Goal: Communication & Community: Answer question/provide support

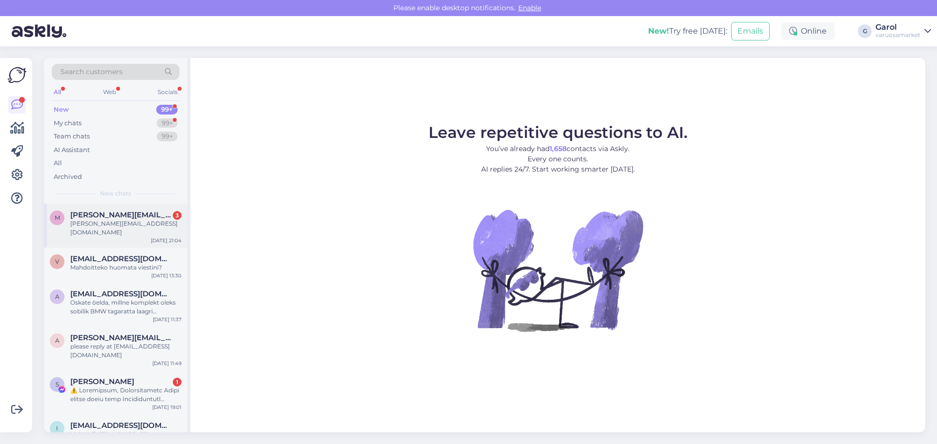
click at [102, 220] on div "[PERSON_NAME][EMAIL_ADDRESS][DOMAIN_NAME]" at bounding box center [125, 229] width 111 height 18
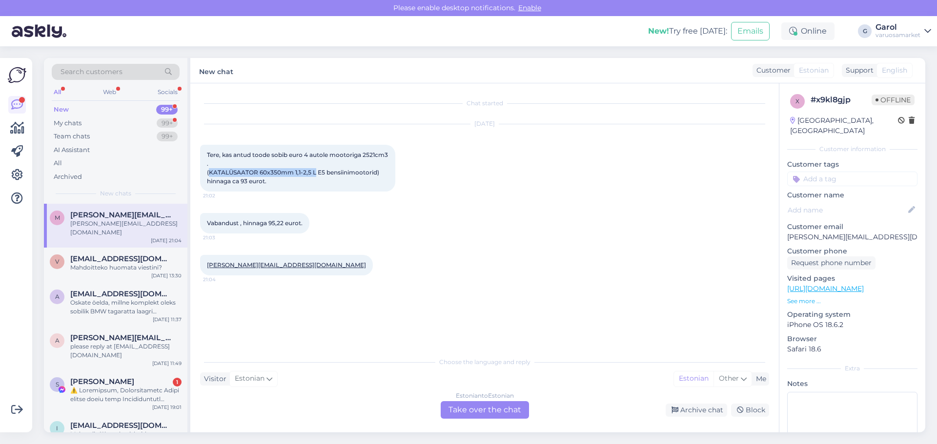
drag, startPoint x: 209, startPoint y: 171, endPoint x: 315, endPoint y: 172, distance: 105.4
click at [315, 172] on span "Tere, kas antud toode sobib euro 4 autole mootoriga 2521cm3 . (KATALÜSAATOR 60x…" at bounding box center [298, 168] width 182 height 34
copy span "KATALÜSAATOR 60x350mm 1,1-2,5 L"
click at [495, 410] on div "Estonian to Estonian Take over the chat" at bounding box center [484, 410] width 88 height 18
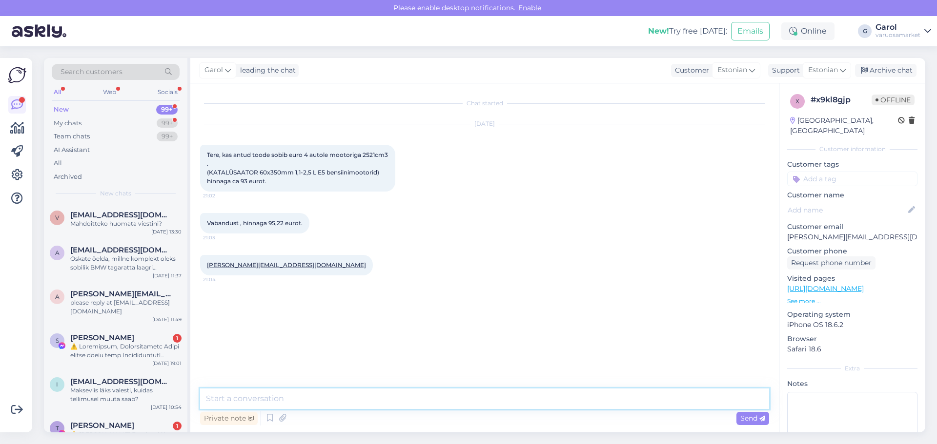
click at [475, 400] on textarea at bounding box center [484, 399] width 569 height 20
type textarea "Tere, vaatasin kas saan hankijalt lisainfot selle kohta, aga pole märgitud. [GE…"
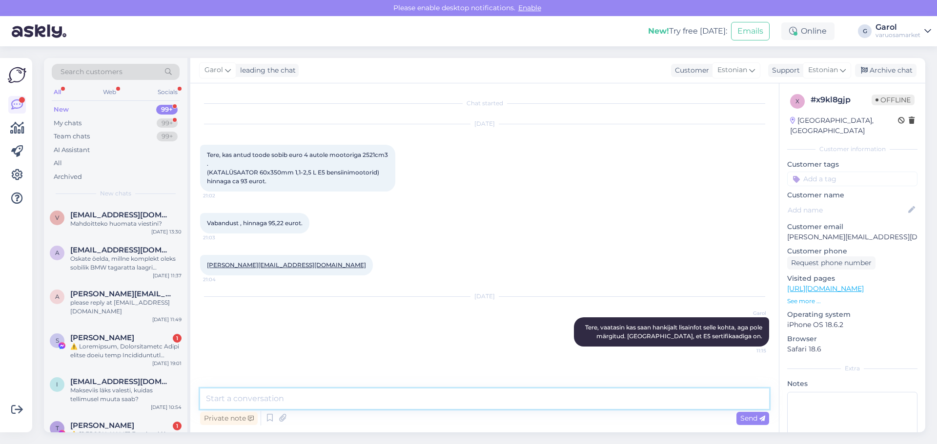
click at [494, 400] on textarea at bounding box center [484, 399] width 569 height 20
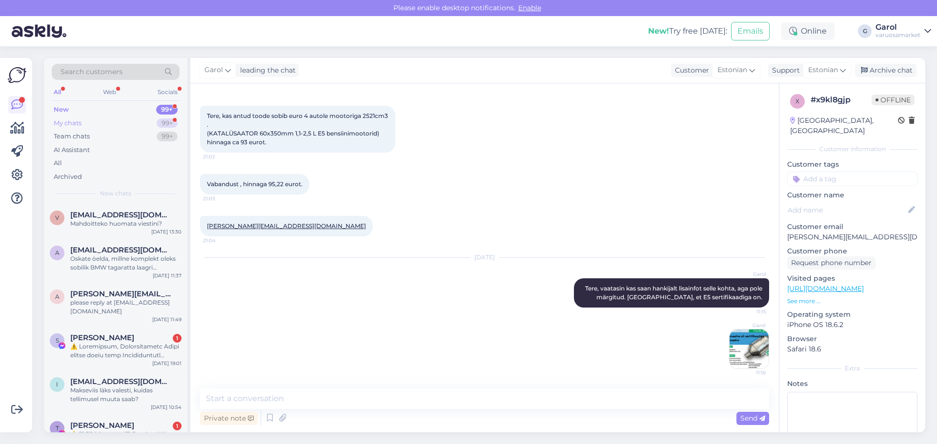
click at [152, 124] on div "My chats 99+" at bounding box center [116, 124] width 128 height 14
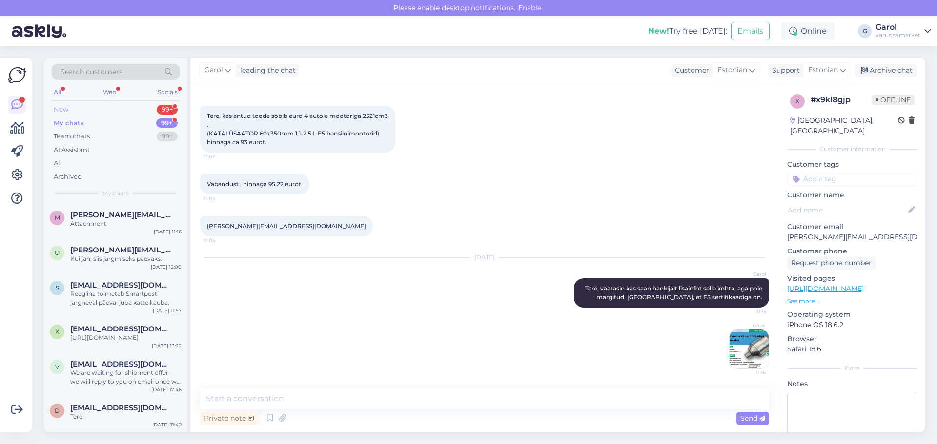
click at [145, 110] on div "New 99+" at bounding box center [116, 110] width 128 height 14
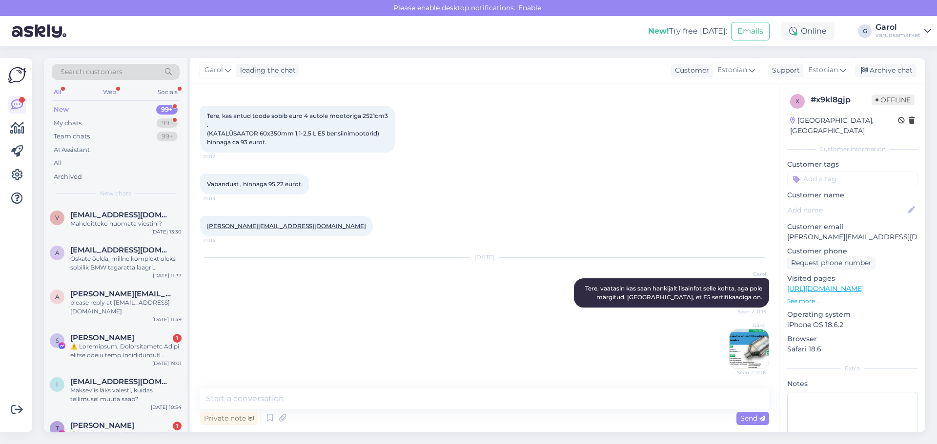
scroll to position [90, 0]
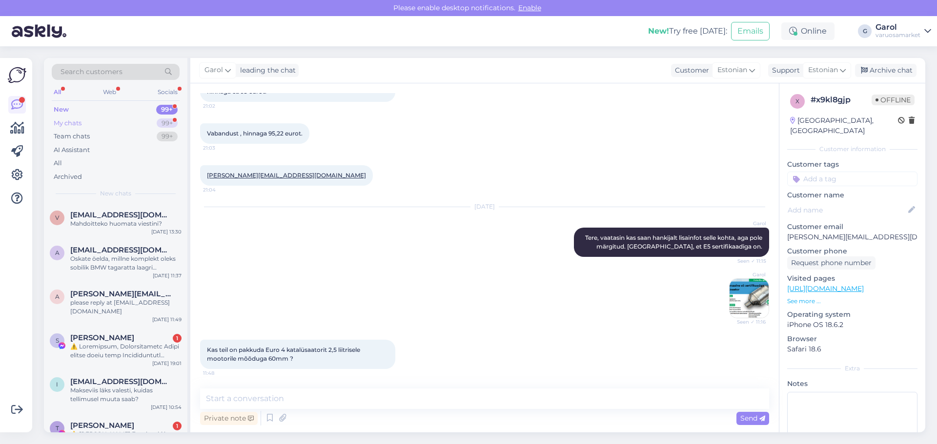
click at [135, 121] on div "My chats 99+" at bounding box center [116, 124] width 128 height 14
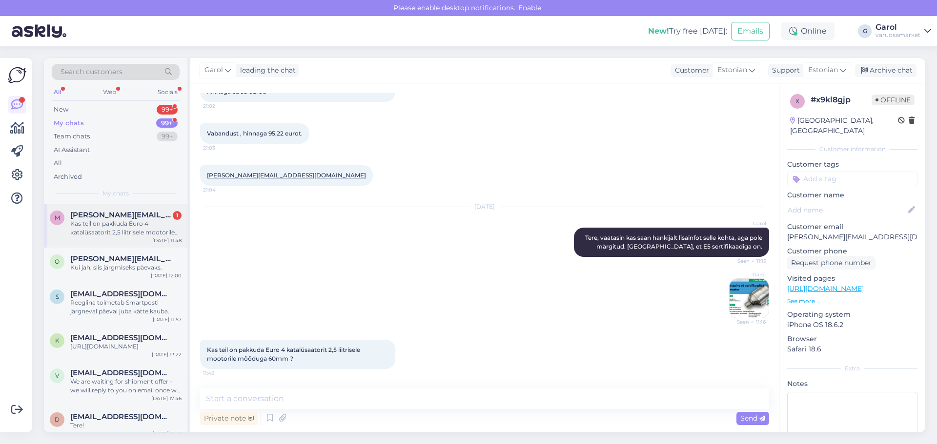
click at [95, 229] on div "Kas teil on pakkuda Euro 4 katalüsaatorit 2,5 liitrisele mootorile mõõduga 60mm…" at bounding box center [125, 229] width 111 height 18
click at [329, 402] on textarea at bounding box center [484, 399] width 569 height 20
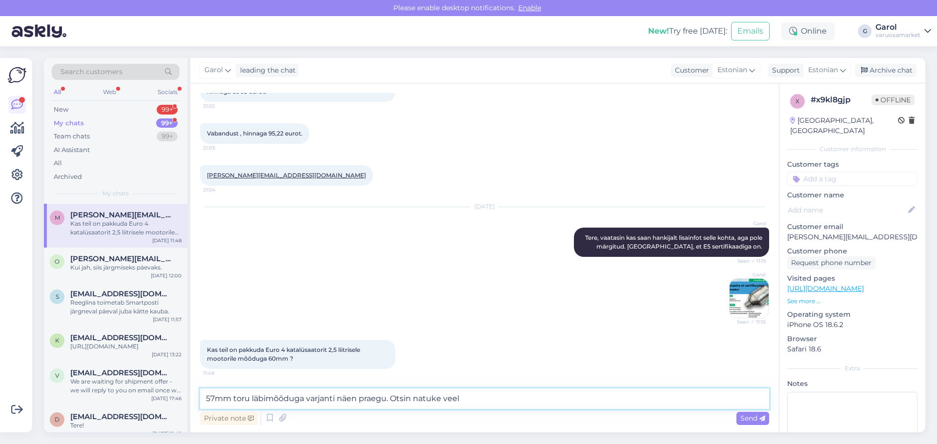
type textarea "57mm toru läbimõõduga varjanti näen praegu. Otsin natuke veel."
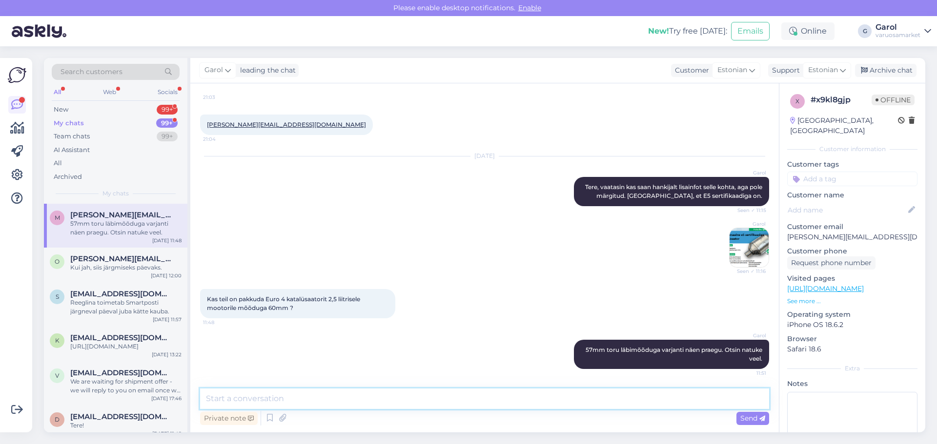
click at [542, 394] on textarea at bounding box center [484, 399] width 569 height 20
type textarea "57 ja 66 praegu ainult mida näen."
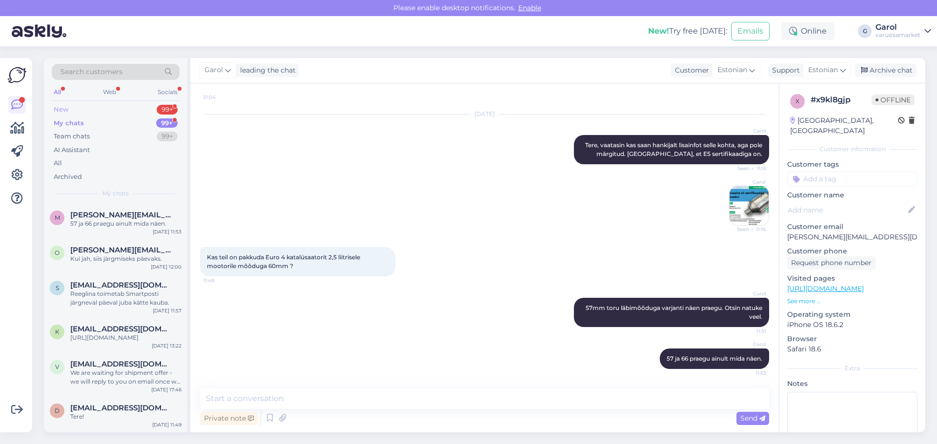
click at [135, 115] on div "New 99+" at bounding box center [116, 110] width 128 height 14
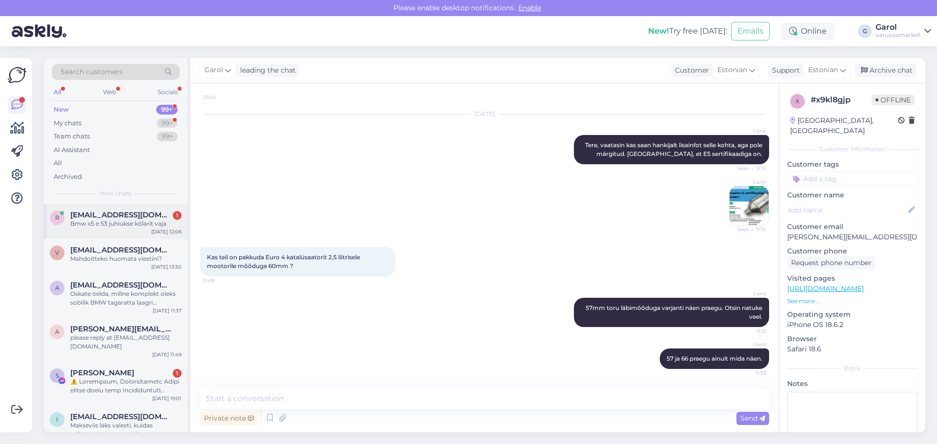
click at [113, 221] on div "Bmw x5 e 53 juhiukse kõlarit vaja" at bounding box center [125, 224] width 111 height 9
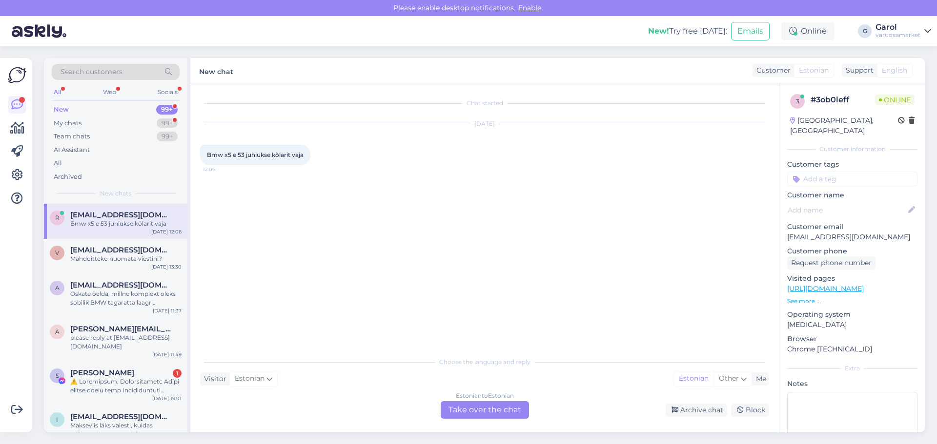
click at [487, 408] on div "Estonian to Estonian Take over the chat" at bounding box center [484, 410] width 88 height 18
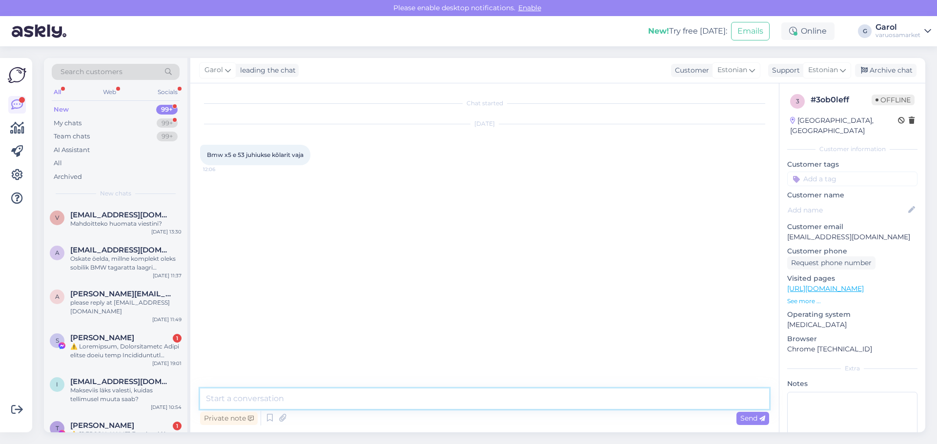
click at [465, 400] on textarea at bounding box center [484, 399] width 569 height 20
type textarea "Tere, kirjutage auto reg [PERSON_NAME]"
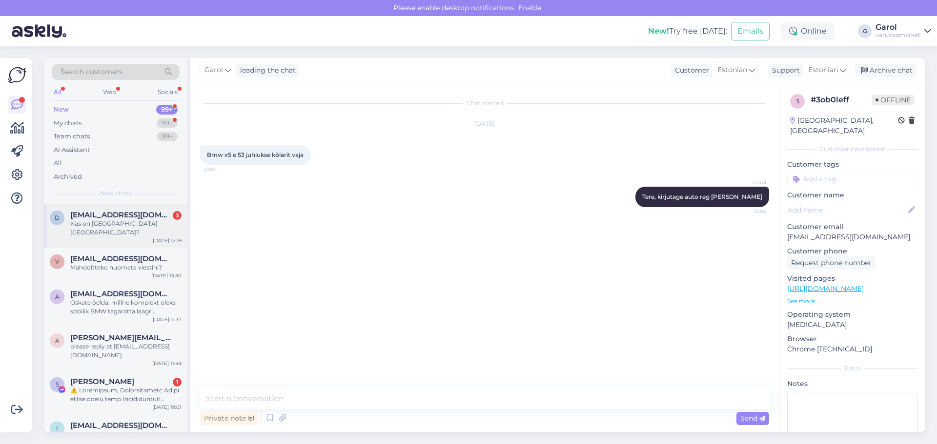
click at [128, 212] on span "[EMAIL_ADDRESS][DOMAIN_NAME]" at bounding box center [120, 215] width 101 height 9
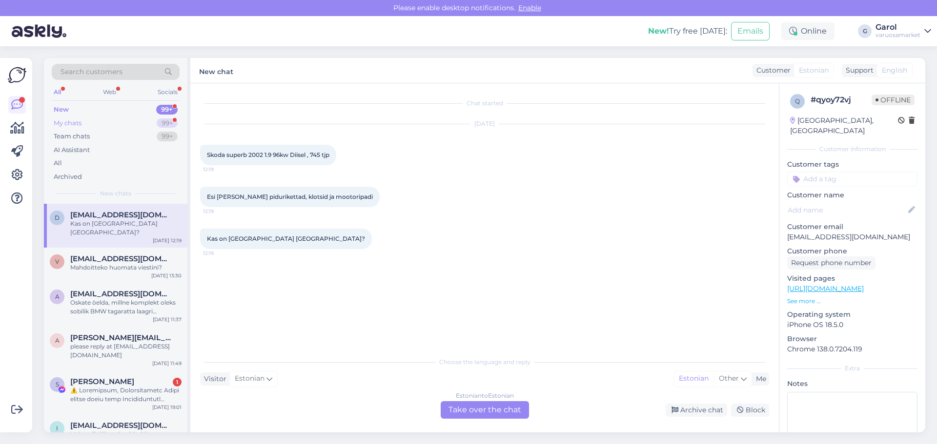
click at [139, 125] on div "My chats 99+" at bounding box center [116, 124] width 128 height 14
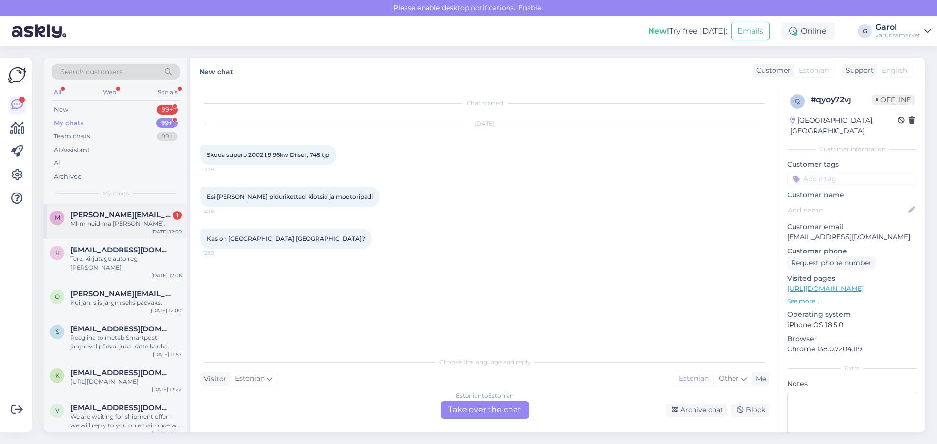
click at [129, 221] on div "Mhm neid ma [PERSON_NAME]." at bounding box center [125, 224] width 111 height 9
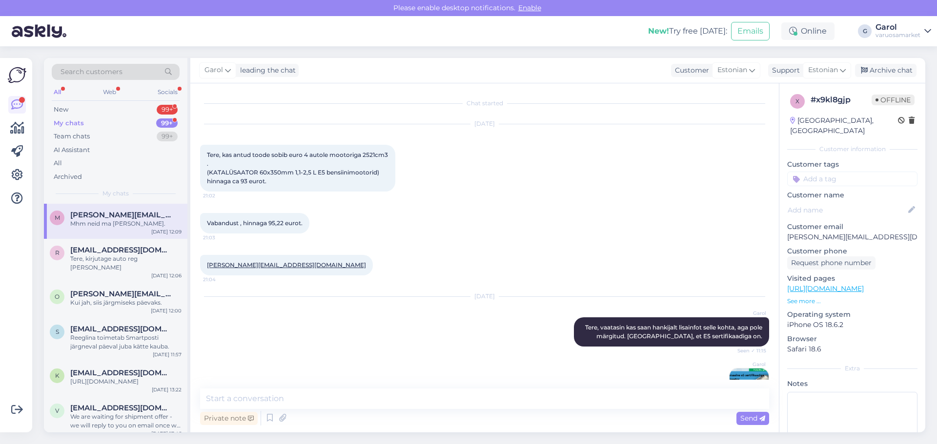
scroll to position [224, 0]
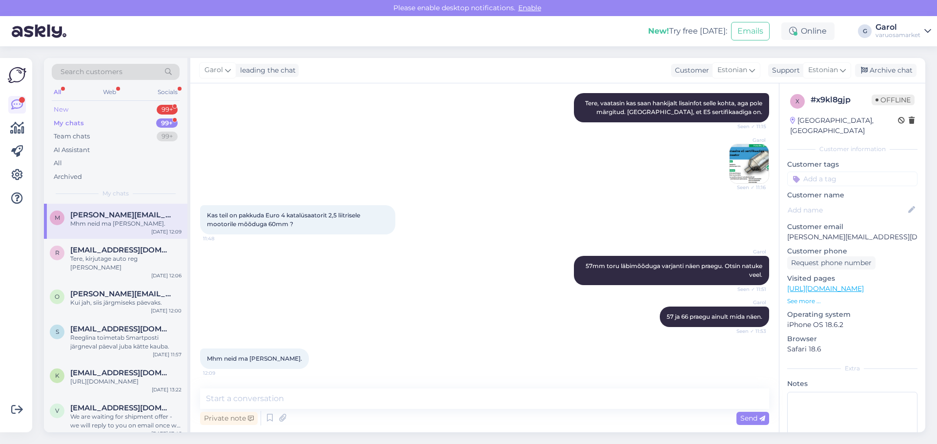
click at [143, 106] on div "New 99+" at bounding box center [116, 110] width 128 height 14
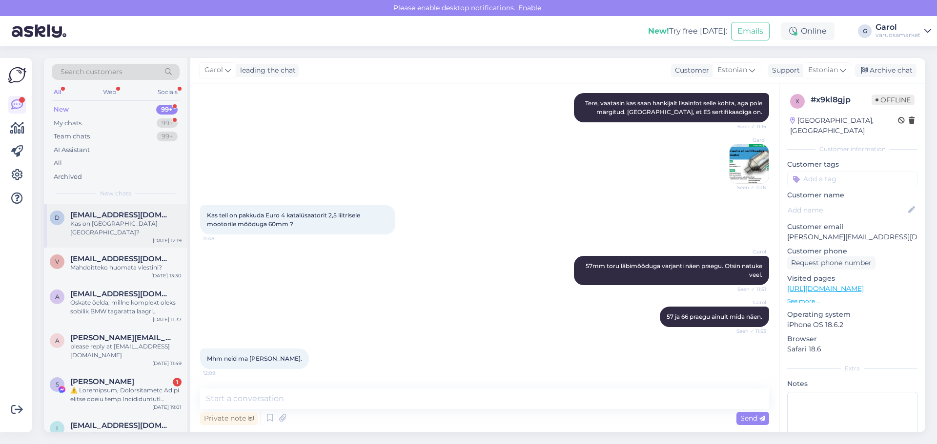
click at [99, 221] on div "Kas on [GEOGRAPHIC_DATA] [GEOGRAPHIC_DATA]?" at bounding box center [125, 229] width 111 height 18
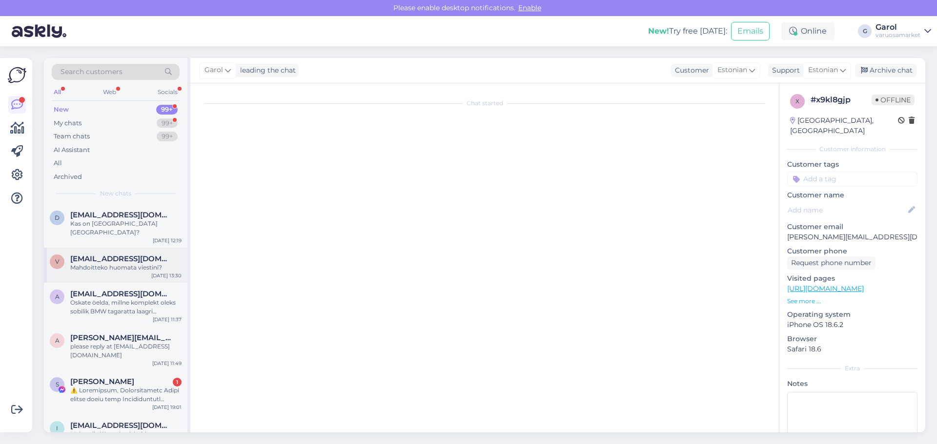
scroll to position [0, 0]
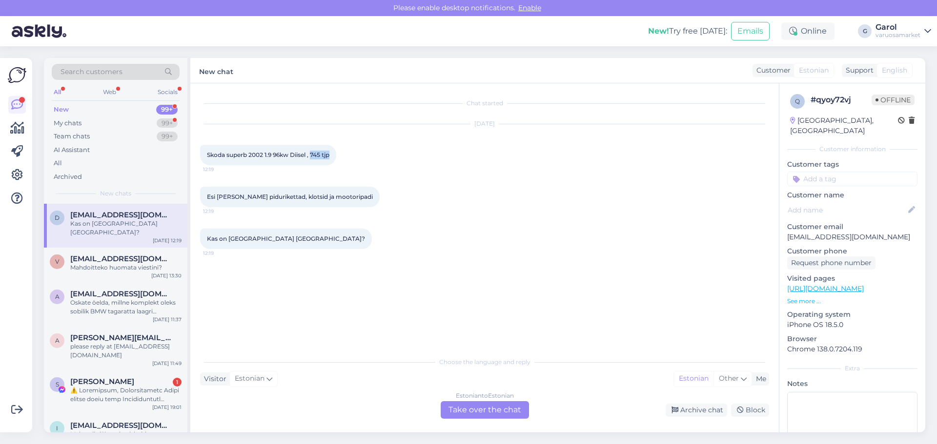
drag, startPoint x: 312, startPoint y: 154, endPoint x: 335, endPoint y: 156, distance: 23.5
click at [335, 156] on div "Skoda superb 2002 1.9 96kw Diisel , 745 tjp 12:19" at bounding box center [268, 155] width 136 height 20
copy span "745 tjp"
click at [483, 403] on div "Estonian to Estonian Take over the chat" at bounding box center [484, 410] width 88 height 18
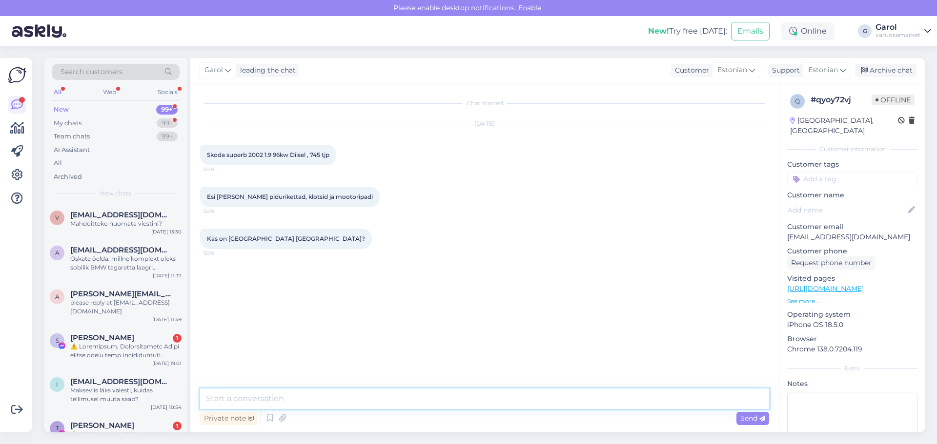
click at [471, 398] on textarea at bounding box center [484, 399] width 569 height 20
type textarea "Tere, kettad ja klotsid laos olemas. Mootoripatja soovite millist täpsemalt?"
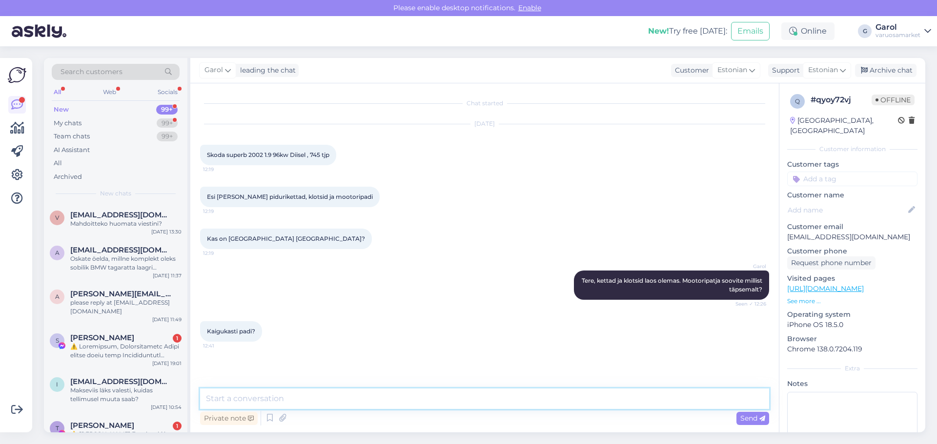
click at [267, 395] on textarea at bounding box center [484, 399] width 569 height 20
type textarea "Kägikasti padi oleks tellida vaja."
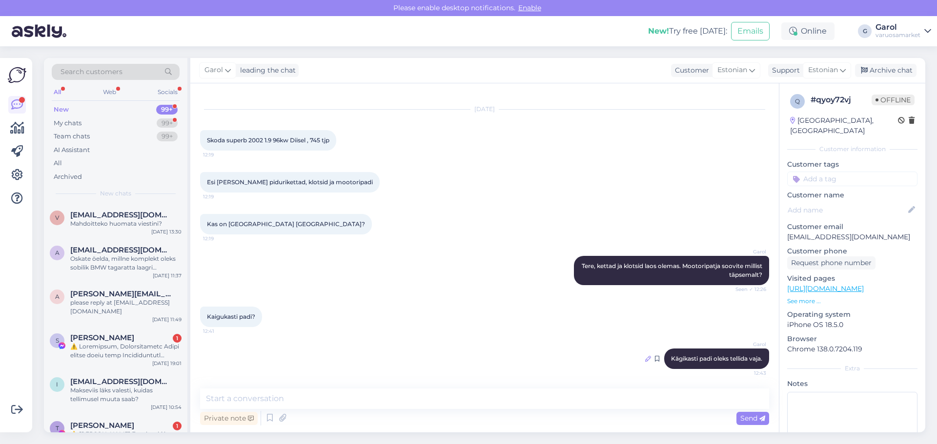
click at [645, 360] on icon at bounding box center [648, 359] width 6 height 6
click at [675, 359] on span "Kägikasti padi oleks tellida vaja." at bounding box center [716, 358] width 91 height 7
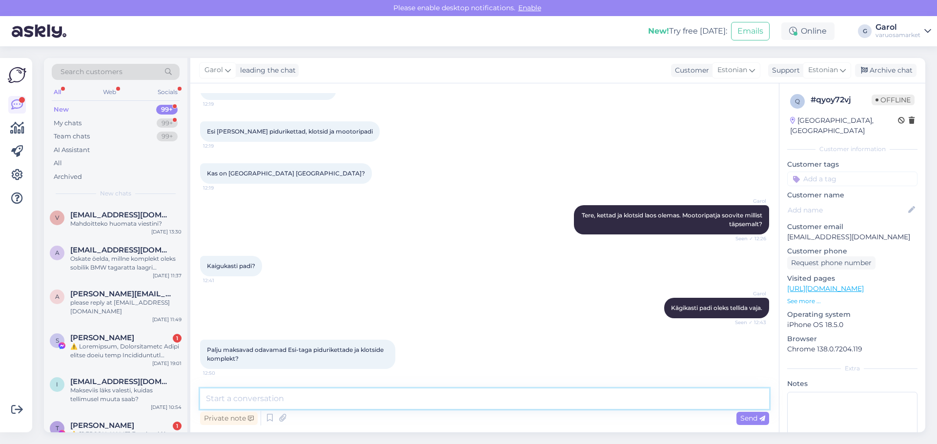
click at [413, 398] on textarea at bounding box center [484, 399] width 569 height 20
type textarea "179,82 oleks ABS brändilt terve esi ja tagatelje komplekt kettaid ja klotse."
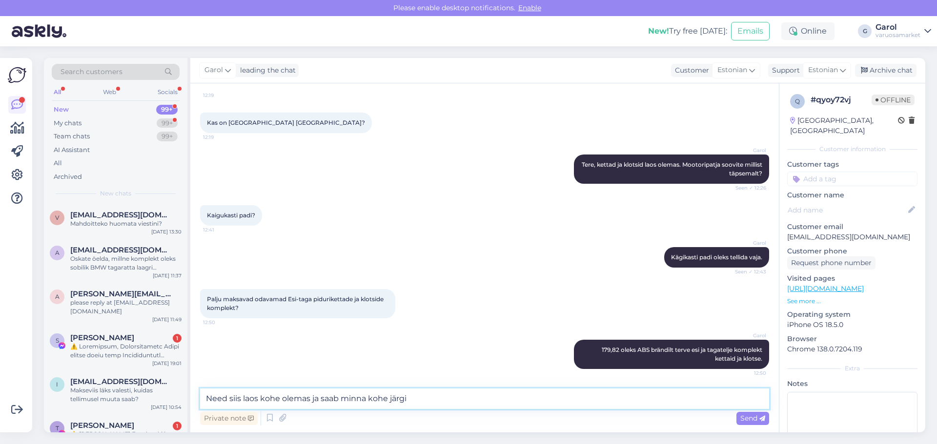
type textarea "Need siis laos kohe olemas ja saab minna kohe järgi."
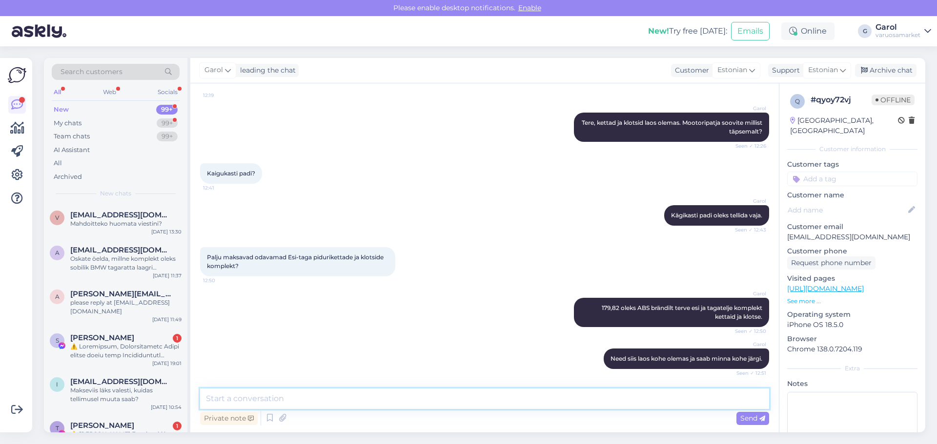
scroll to position [200, 0]
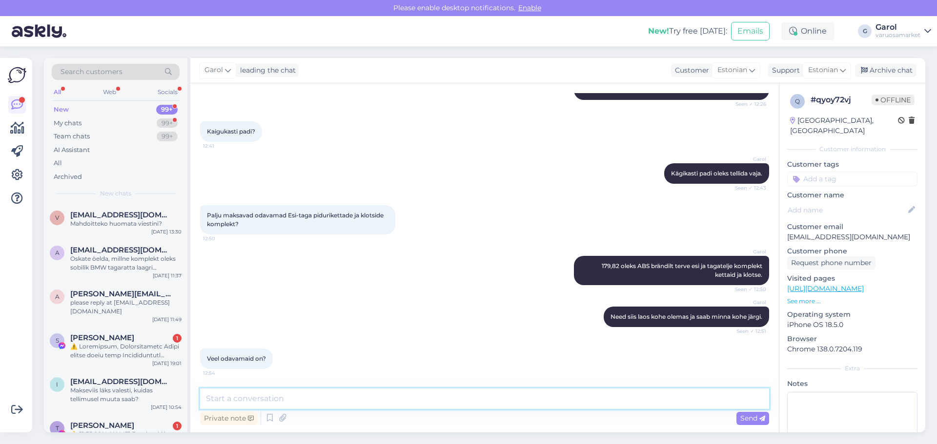
click at [299, 394] on textarea at bounding box center [484, 399] width 569 height 20
type textarea "Kohapeal mitte"
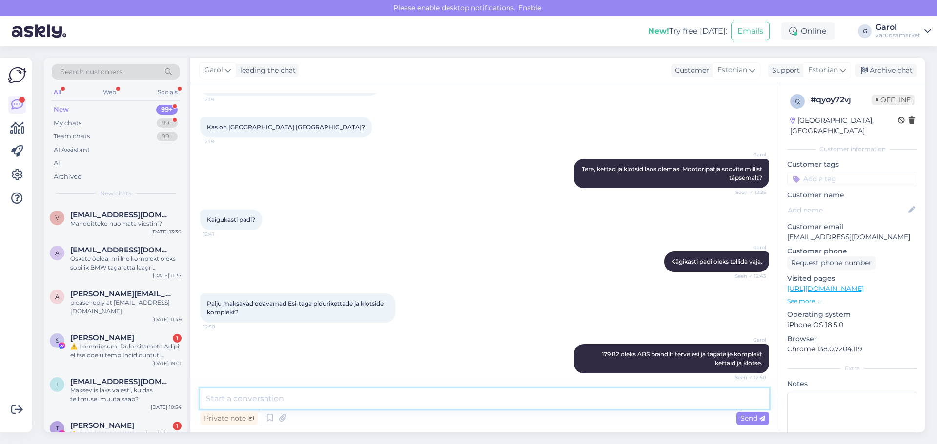
scroll to position [0, 0]
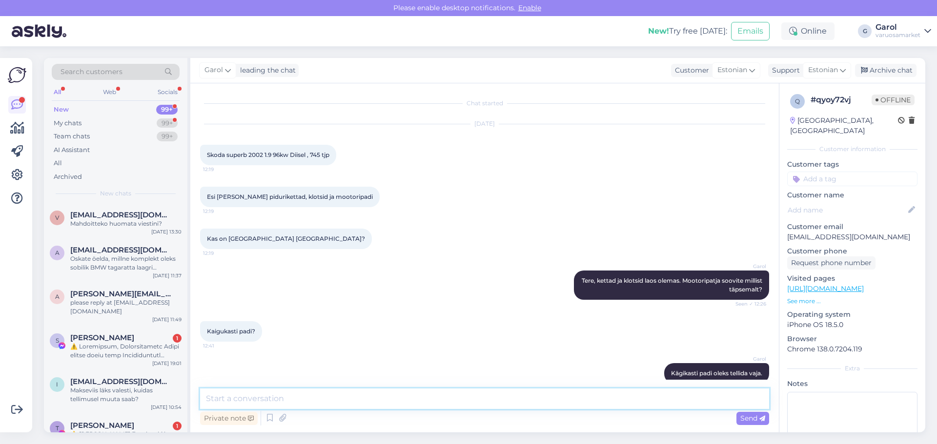
click at [510, 400] on textarea at bounding box center [484, 399] width 569 height 20
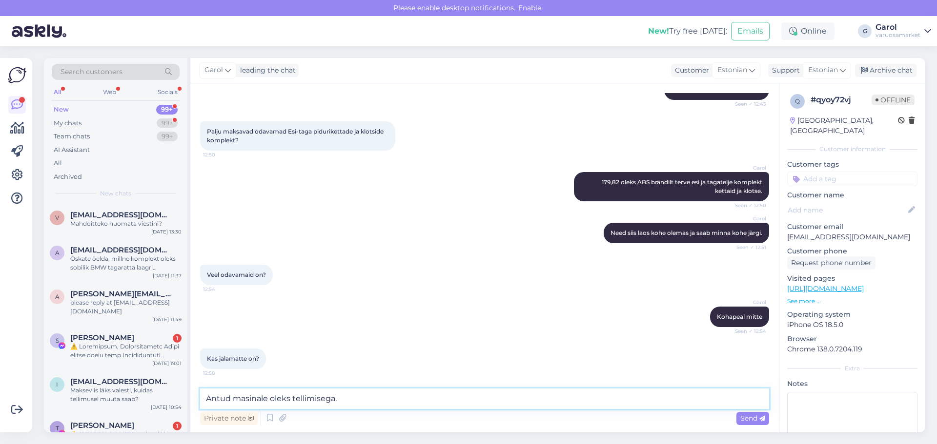
click at [374, 397] on textarea "Antud masinale oleks tellimisega." at bounding box center [484, 399] width 569 height 20
type textarea "Antud masinale oleks tellimisega. 32,50"
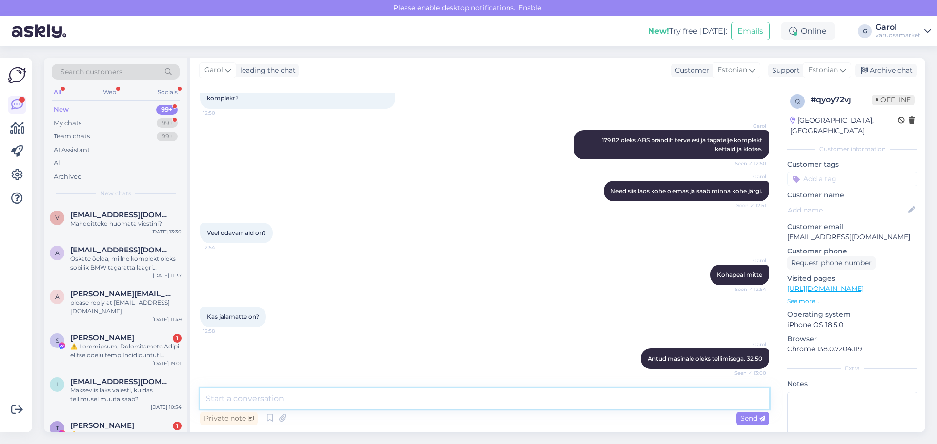
scroll to position [368, 0]
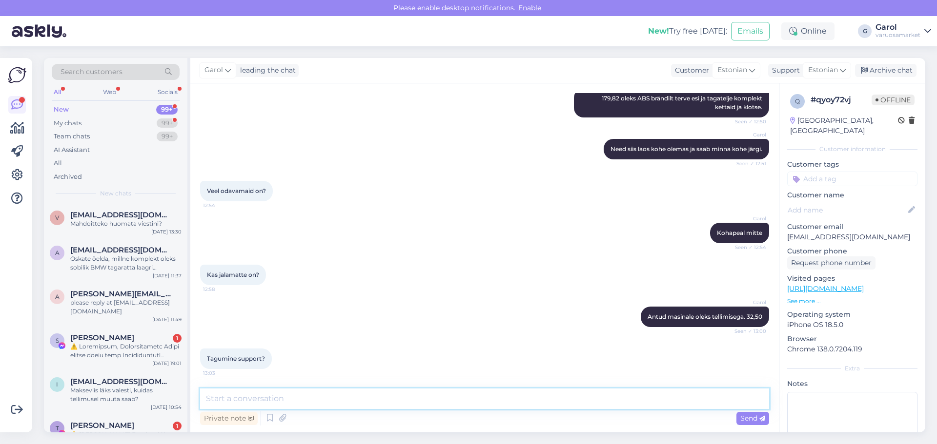
click at [297, 395] on textarea at bounding box center [484, 399] width 569 height 20
type textarea "Kumb?"
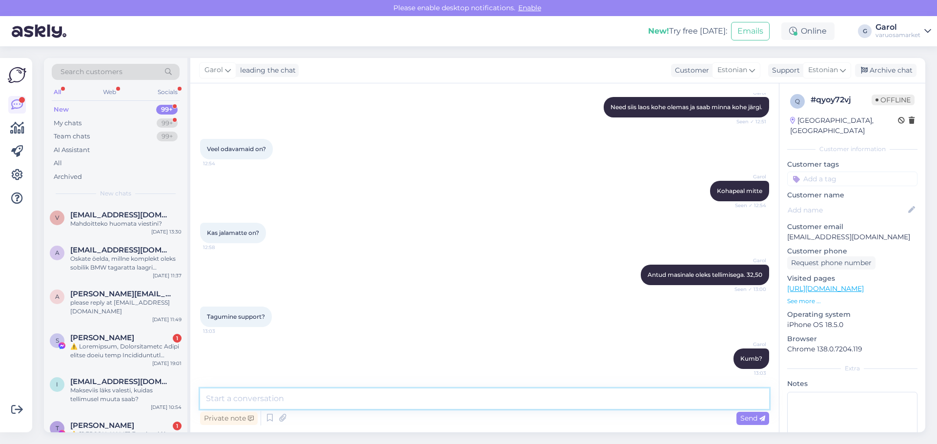
scroll to position [494, 0]
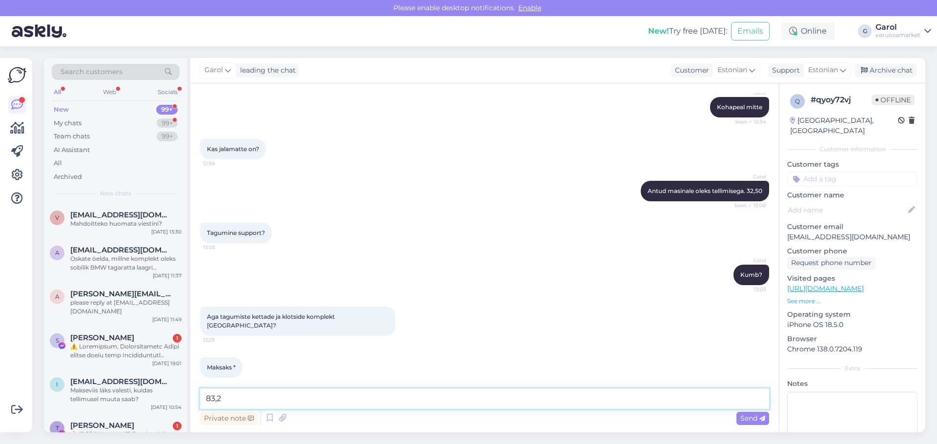
type textarea "83,20"
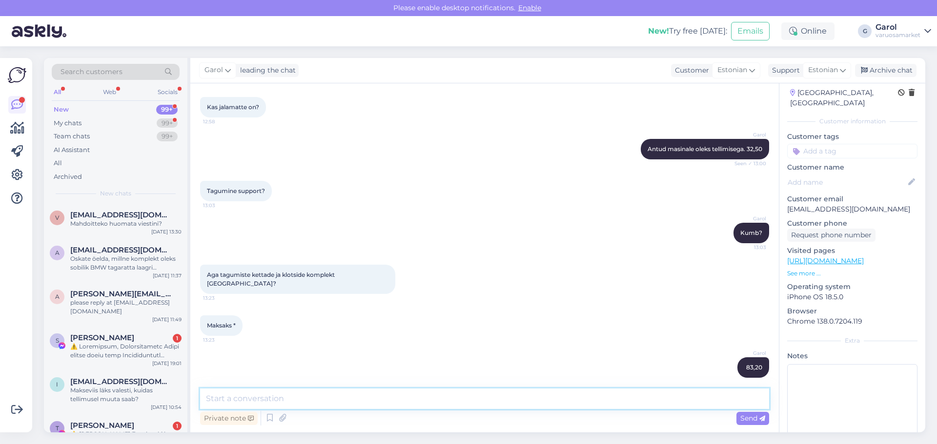
scroll to position [0, 0]
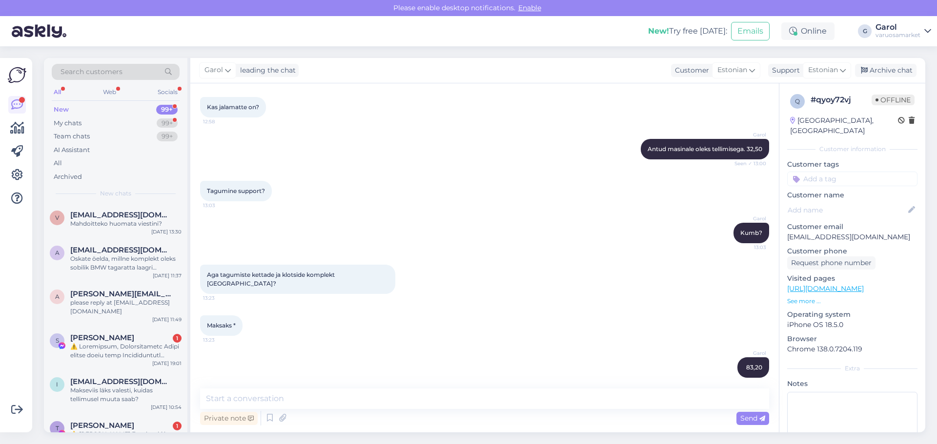
click at [812, 297] on p "See more ..." at bounding box center [852, 301] width 130 height 9
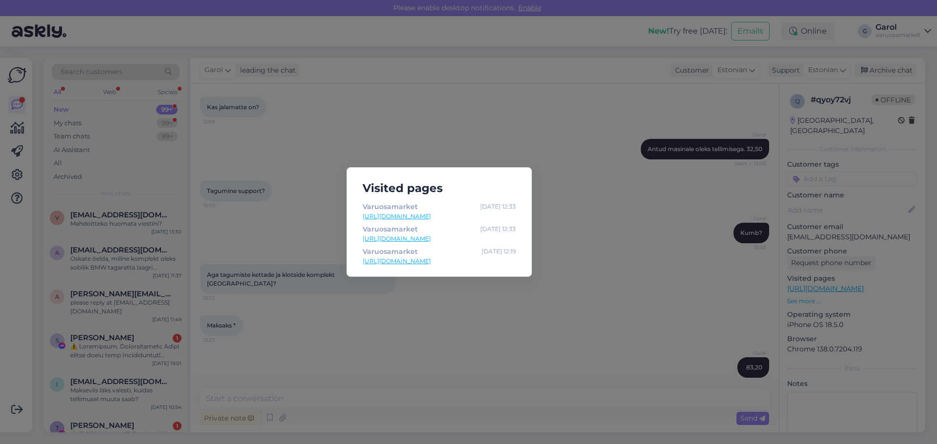
click at [576, 284] on div "Visited pages Varuosamarket [DATE] 12:33 [URL][DOMAIN_NAME] Varuosamarket [DATE…" at bounding box center [468, 222] width 937 height 444
